Goal: Information Seeking & Learning: Check status

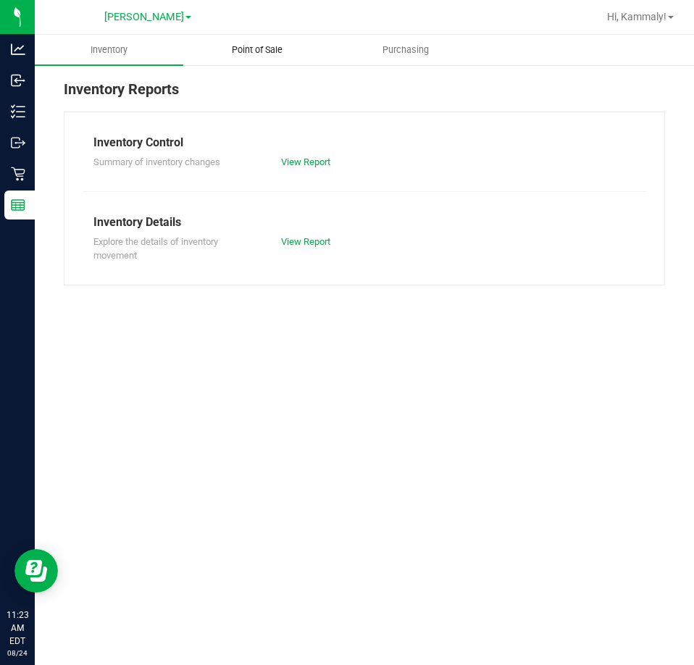
click at [266, 39] on uib-tab-heading "Point of Sale" at bounding box center [257, 50] width 147 height 29
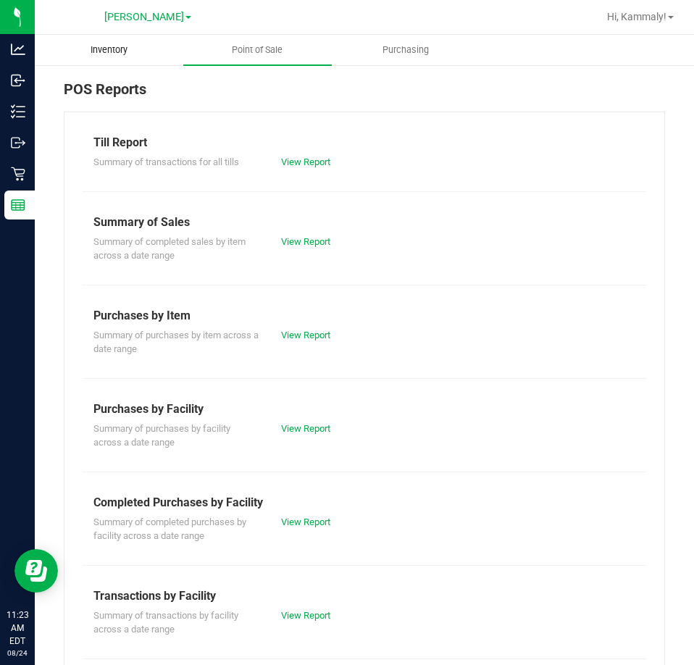
click at [123, 59] on uib-tab-heading "Inventory" at bounding box center [109, 50] width 147 height 29
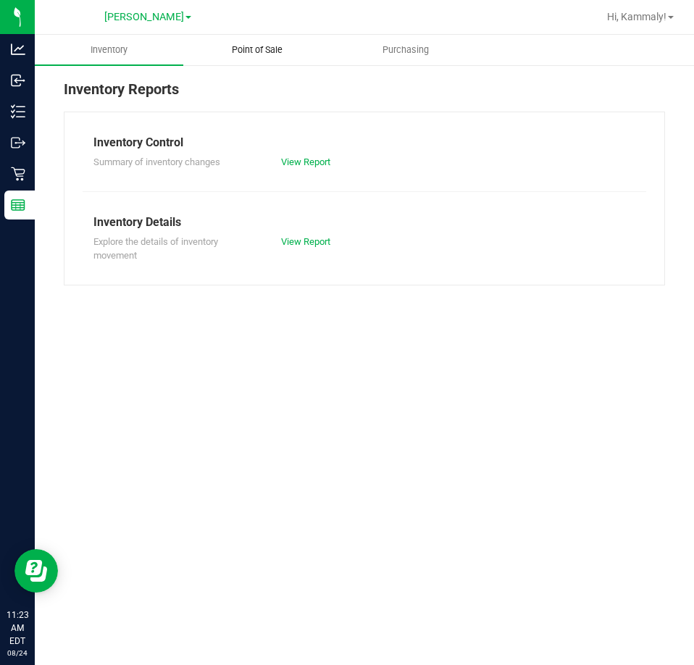
click at [295, 46] on span "Point of Sale" at bounding box center [257, 49] width 90 height 13
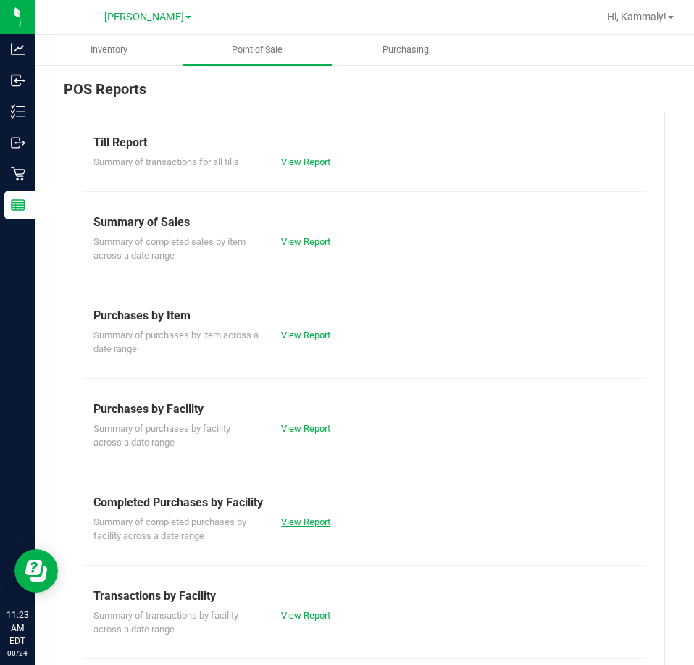
click at [317, 517] on link "View Report" at bounding box center [305, 522] width 49 height 11
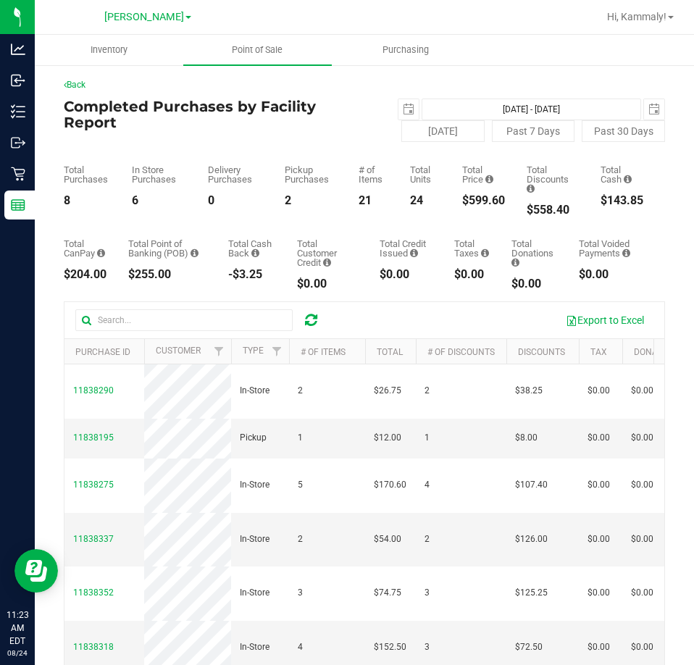
click at [397, 88] on div "Back" at bounding box center [364, 84] width 601 height 13
click at [399, 103] on span "select" at bounding box center [409, 109] width 20 height 20
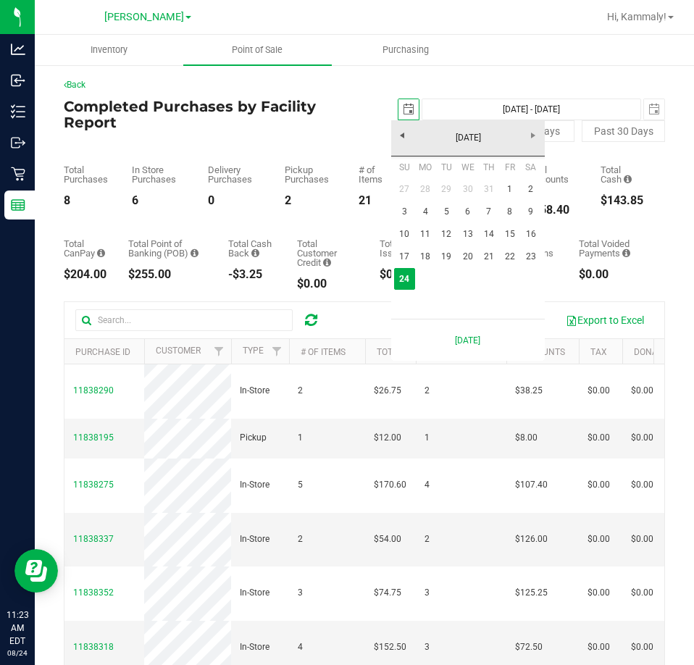
scroll to position [0, 36]
click at [523, 258] on link "23" at bounding box center [530, 257] width 21 height 22
type input "2025-08-23"
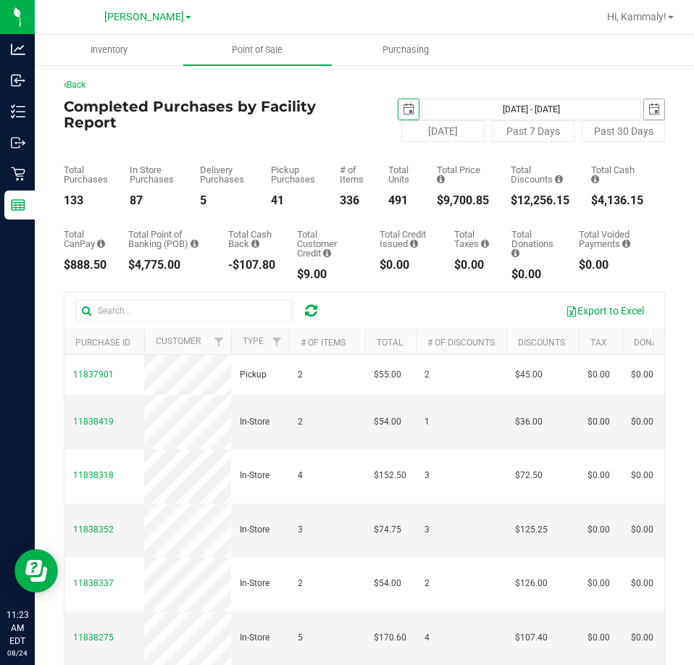
click at [651, 109] on span "select" at bounding box center [654, 109] width 20 height 20
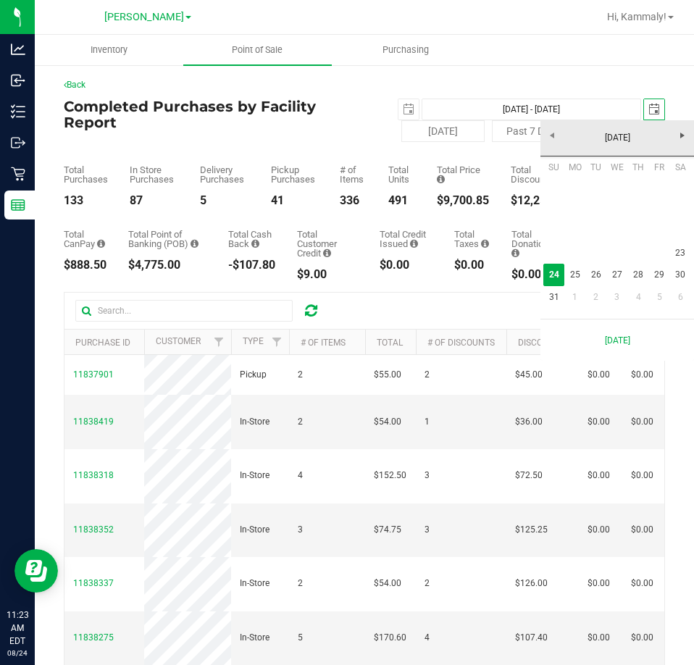
scroll to position [0, 36]
click at [676, 245] on link "23" at bounding box center [680, 253] width 21 height 22
type input "Aug 23, 2025 - Aug 23, 2025"
type input "2025-08-23"
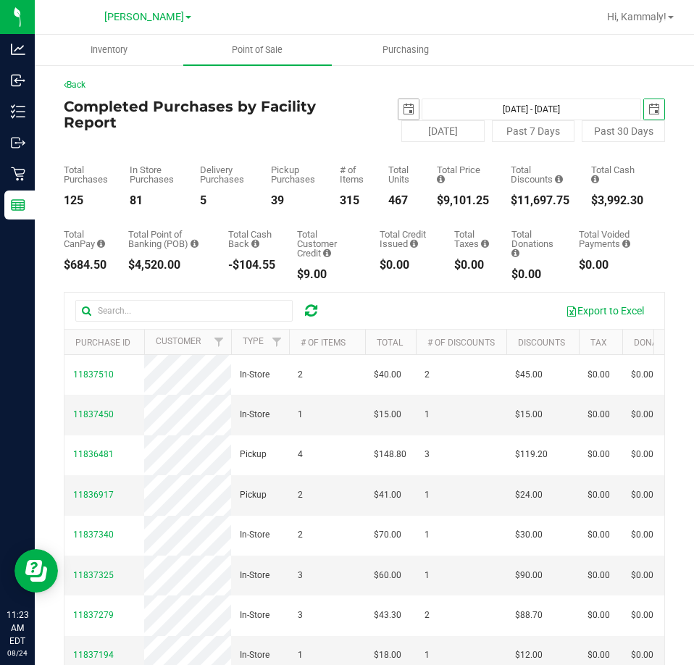
click at [403, 109] on span "select" at bounding box center [409, 110] width 12 height 12
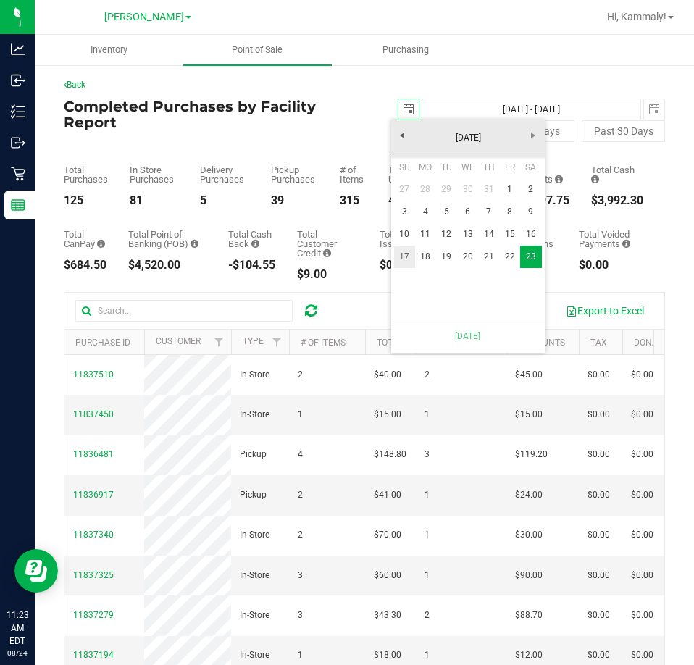
click at [397, 259] on link "17" at bounding box center [404, 257] width 21 height 22
type input "Aug 17, 2025 - Aug 23, 2025"
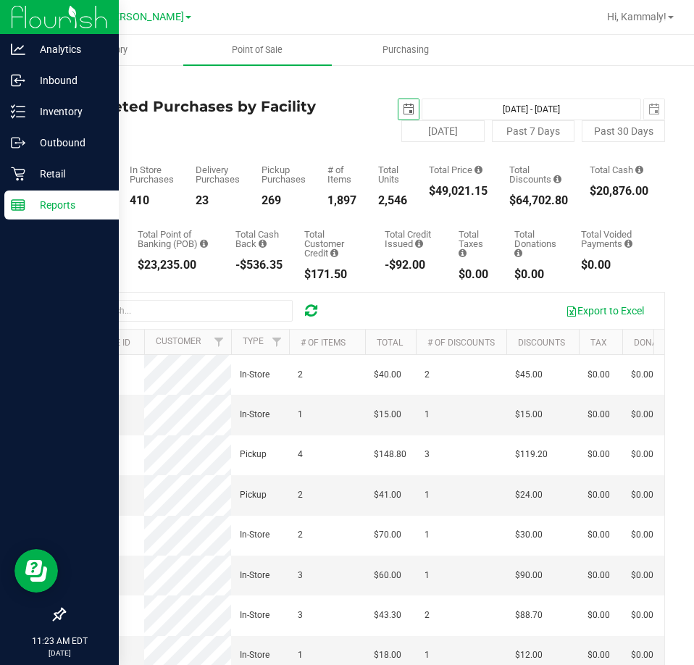
scroll to position [0, 60]
type input "2025-08-17"
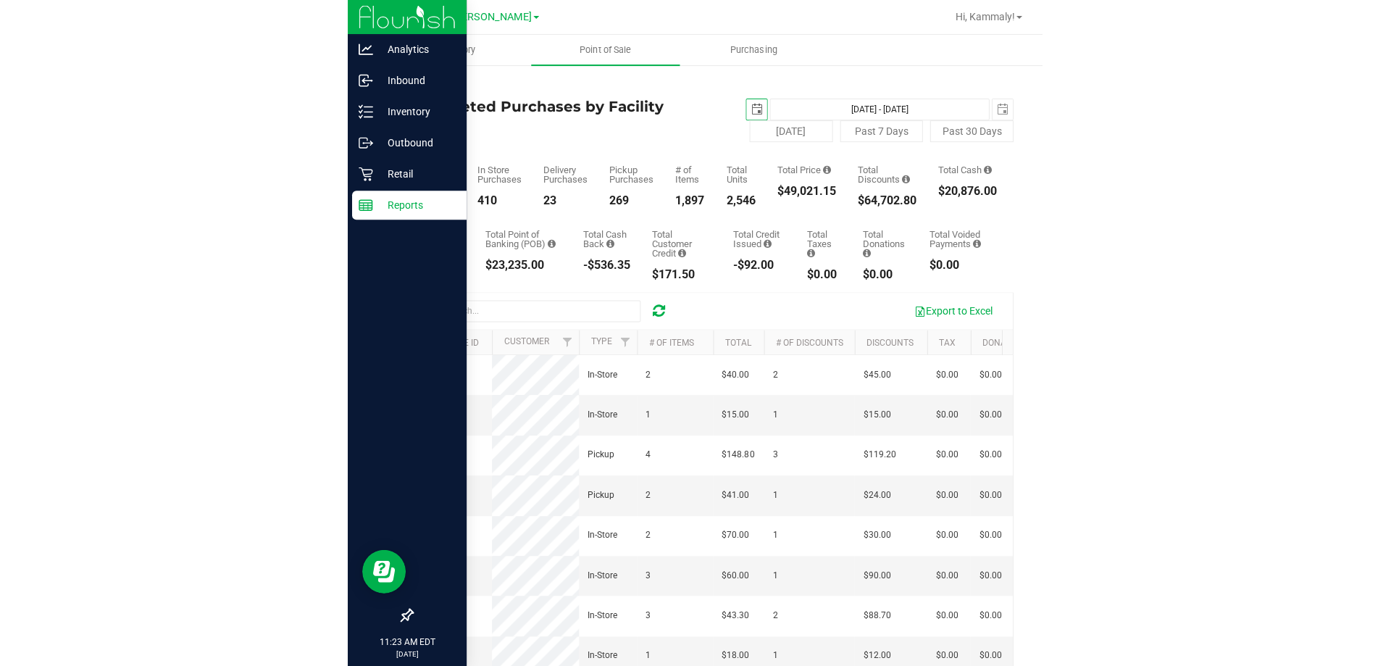
scroll to position [0, 0]
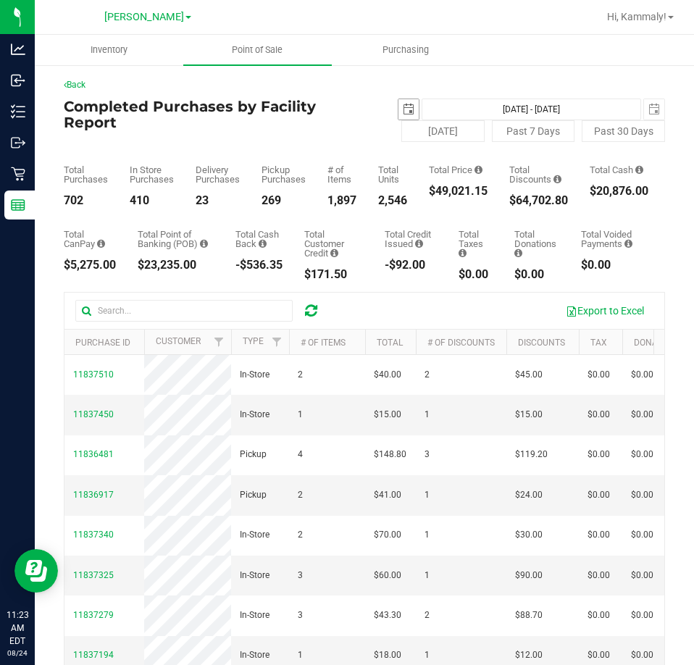
click at [406, 114] on span "select" at bounding box center [409, 110] width 12 height 12
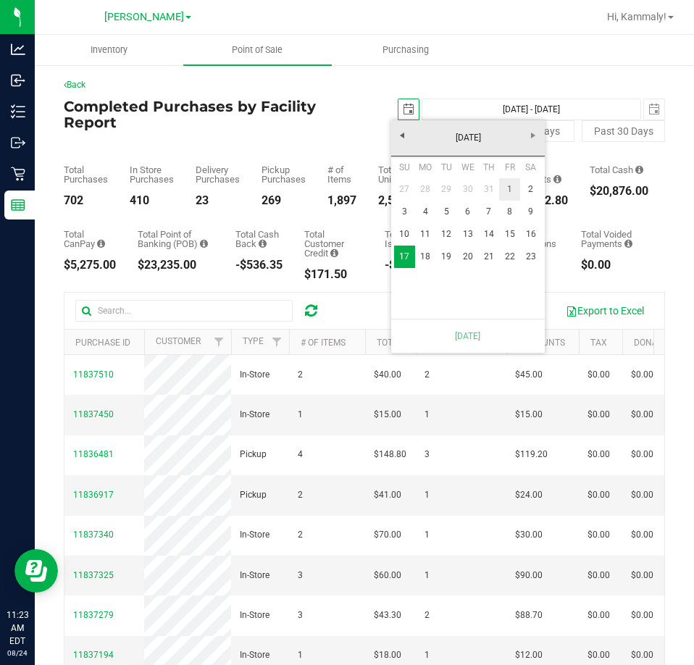
click at [515, 191] on link "1" at bounding box center [509, 189] width 21 height 22
type input "Aug 1, 2025 - Aug 23, 2025"
type input "2025-08-01"
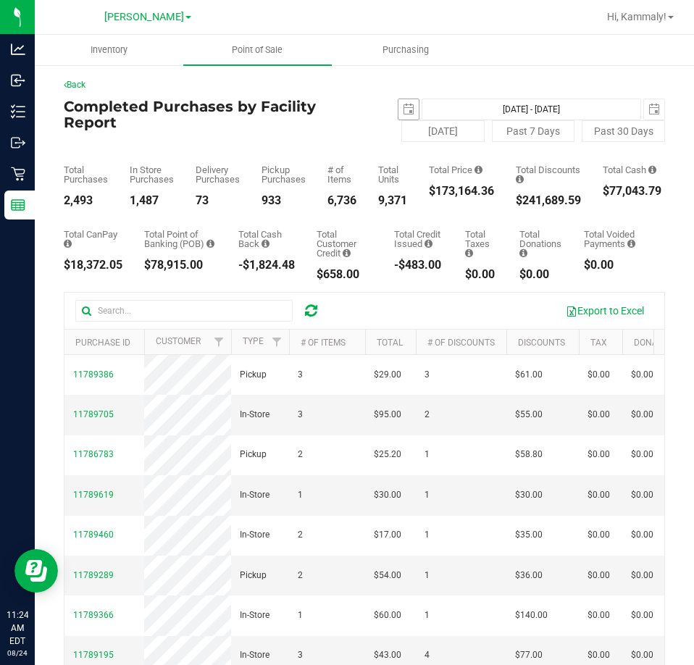
click at [399, 104] on span "select" at bounding box center [409, 109] width 20 height 20
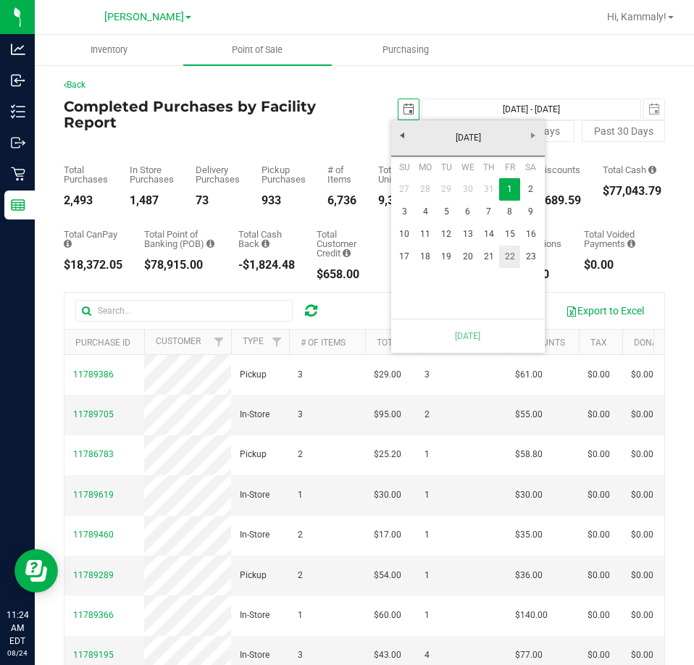
click at [520, 256] on link "22" at bounding box center [509, 257] width 21 height 22
type input "Aug 22, 2025 - Aug 23, 2025"
type input "2025-08-22"
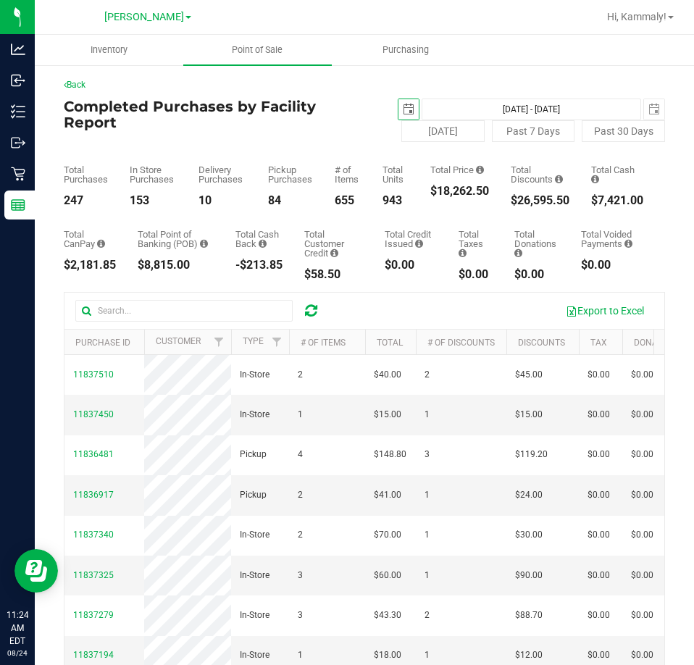
click at [404, 109] on span "select" at bounding box center [409, 110] width 12 height 12
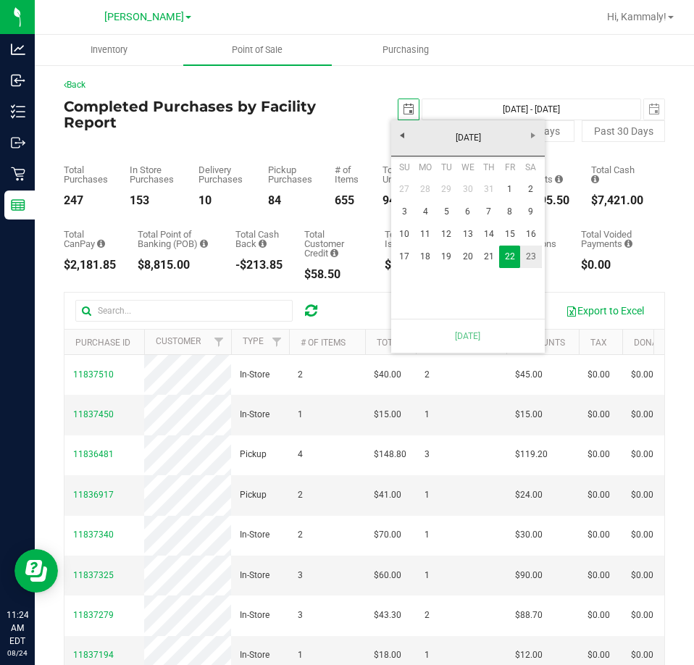
click at [533, 263] on link "23" at bounding box center [530, 257] width 21 height 22
type input "Aug 23, 2025 - Aug 23, 2025"
type input "2025-08-23"
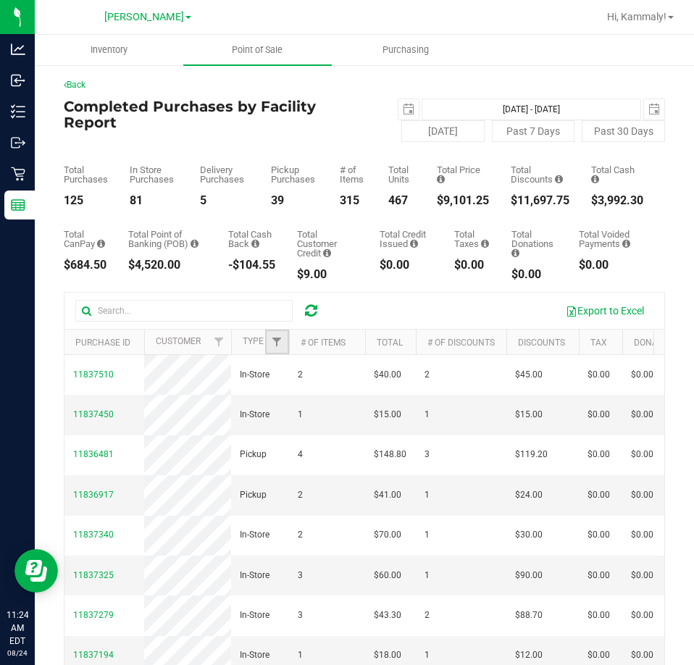
click at [278, 350] on link "Filter" at bounding box center [277, 342] width 24 height 25
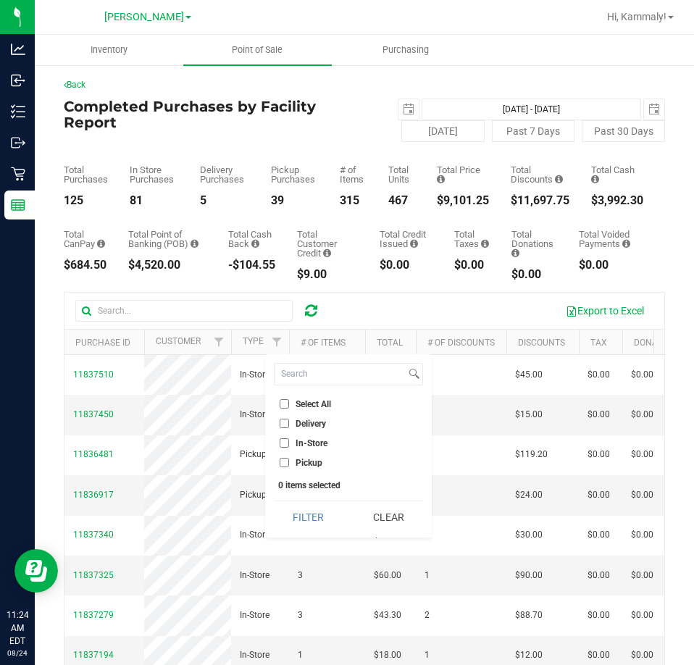
click at [285, 420] on input "Delivery" at bounding box center [284, 423] width 9 height 9
checkbox input "true"
click at [314, 522] on button "Filter" at bounding box center [309, 517] width 70 height 32
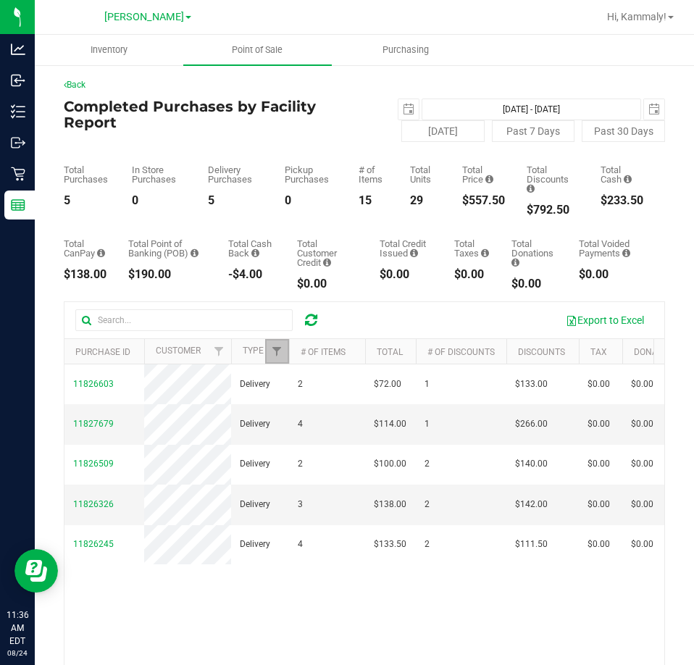
click at [283, 353] on link "Filter" at bounding box center [277, 351] width 24 height 25
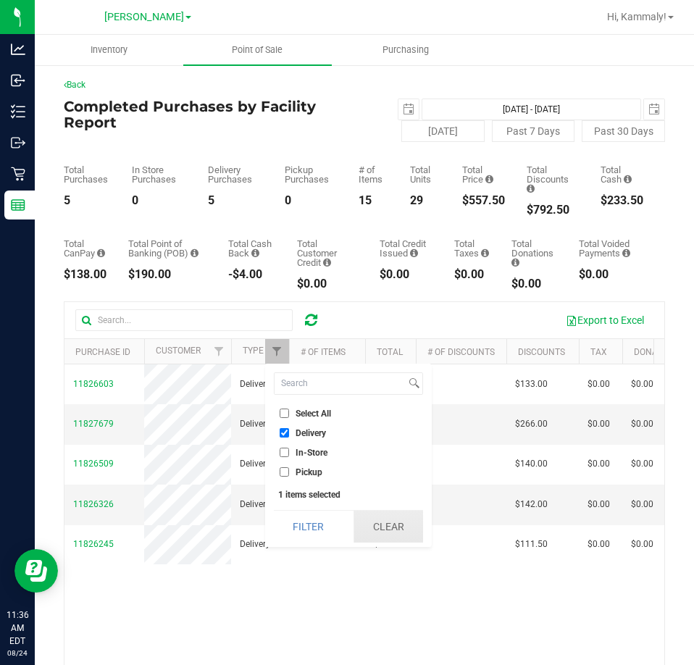
click at [389, 533] on button "Clear" at bounding box center [389, 527] width 70 height 32
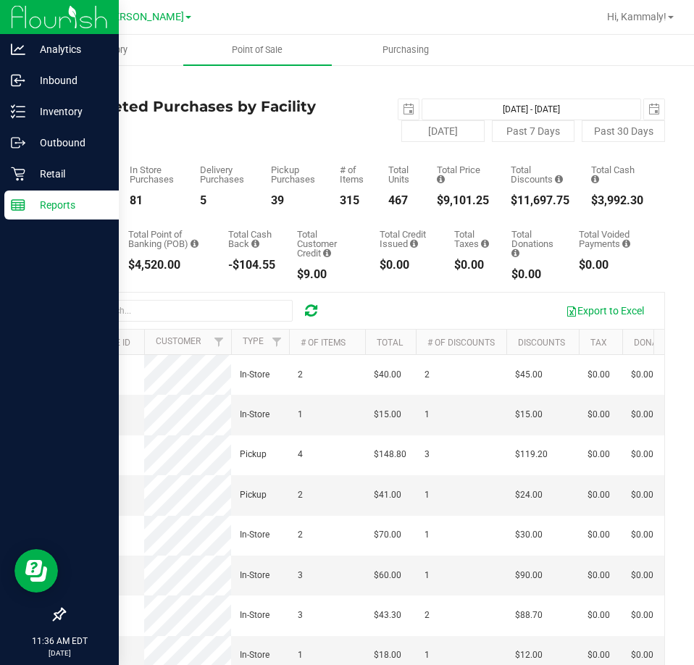
click at [46, 216] on div "Reports" at bounding box center [61, 205] width 114 height 29
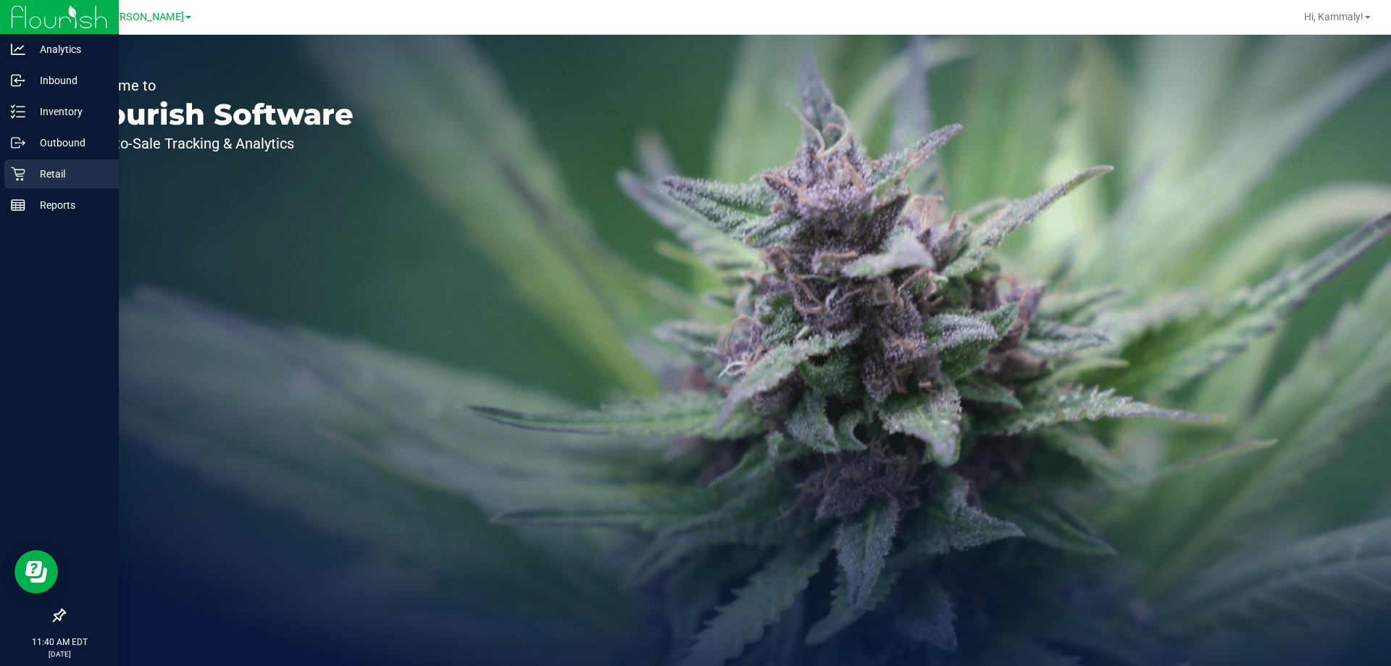
click at [12, 172] on icon at bounding box center [18, 174] width 14 height 14
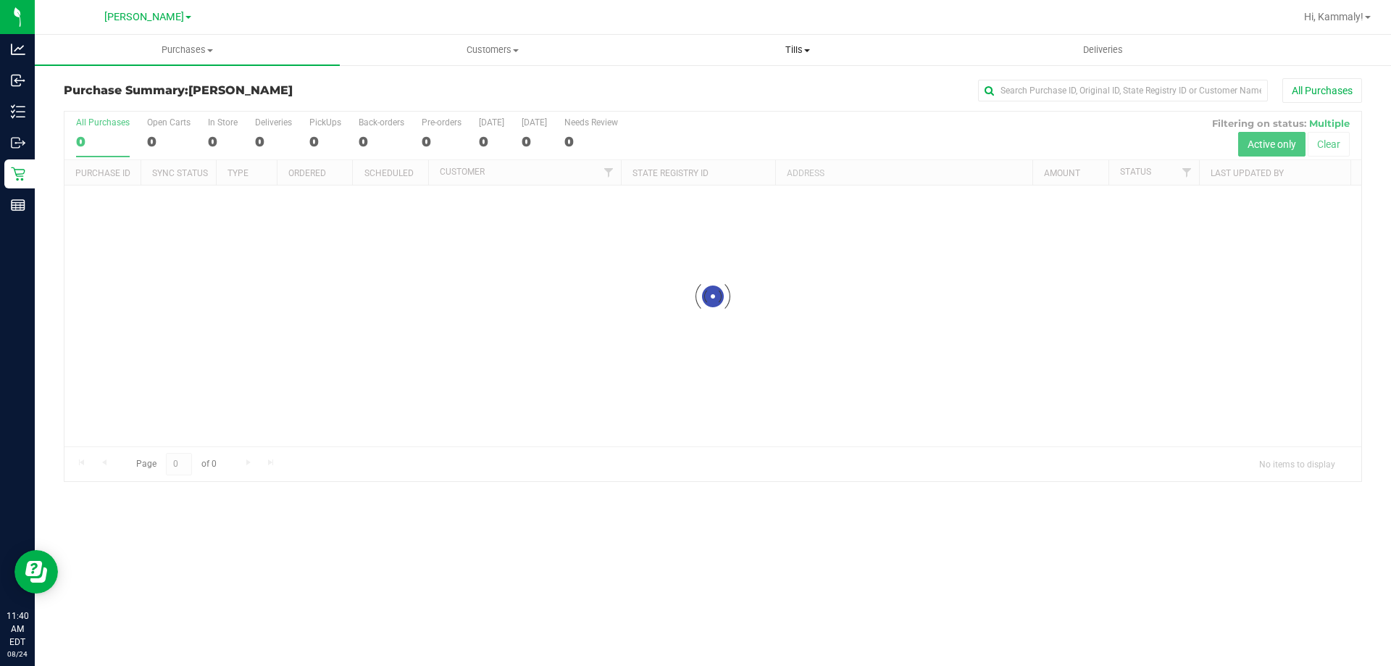
click at [693, 48] on span "Tills" at bounding box center [798, 49] width 304 height 13
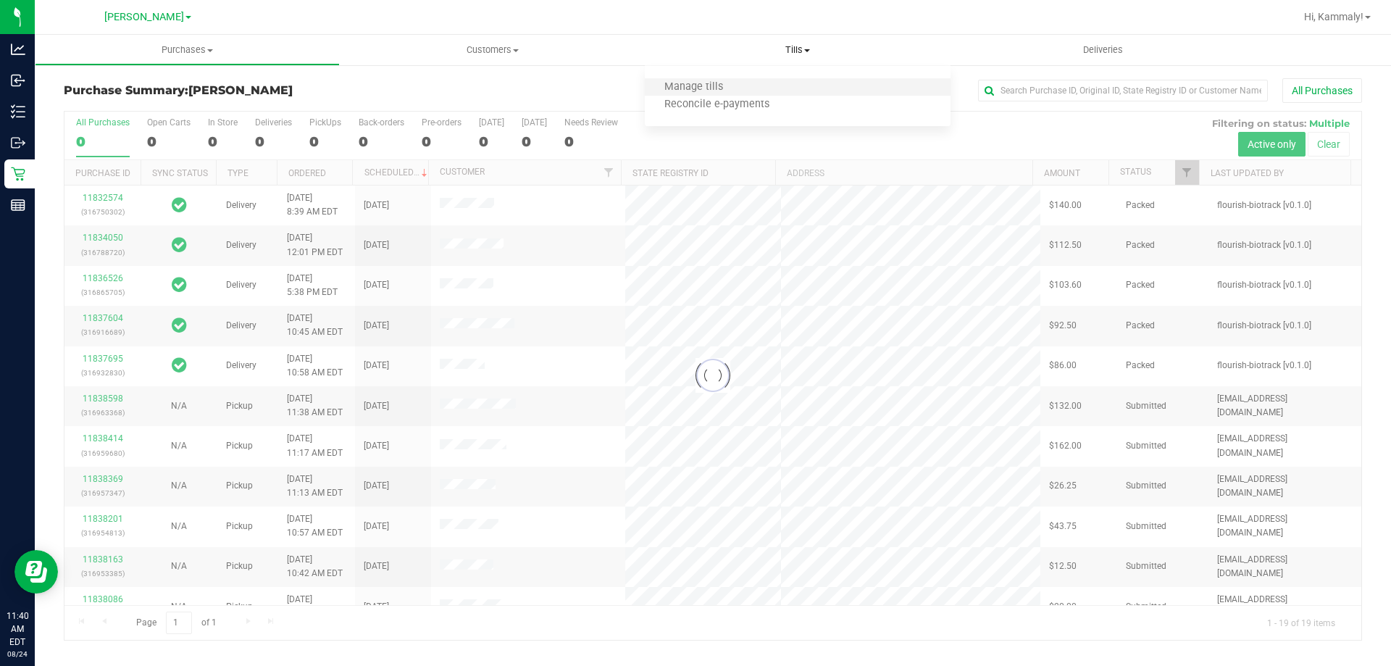
click at [693, 80] on li "Manage tills" at bounding box center [797, 87] width 305 height 17
